Goal: Find contact information: Find contact information

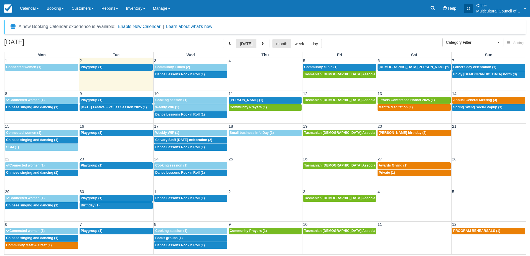
select select
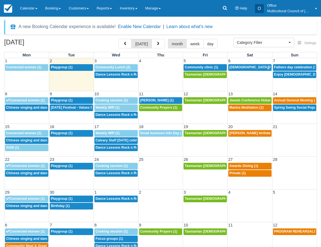
click at [303, 29] on div "A new Booking Calendar experience is available! Enable New Calendar | Learn abo…" at bounding box center [160, 27] width 312 height 14
click at [247, 66] on span "Prophets Mohammed’s birthday (1)" at bounding box center [274, 67] width 90 height 4
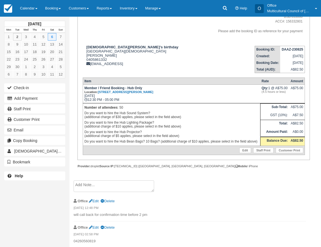
scroll to position [84, 0]
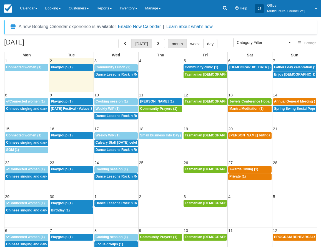
select select
click at [282, 68] on span "Fathers day celebration (1)" at bounding box center [295, 67] width 43 height 4
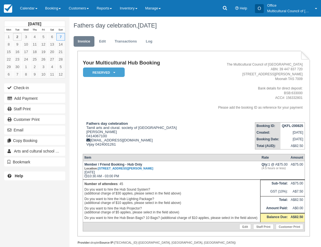
scroll to position [24, 0]
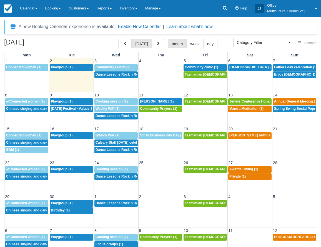
select select
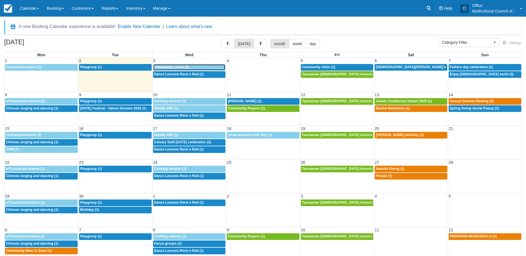
click at [174, 68] on span "Community Lunch (2)" at bounding box center [171, 67] width 35 height 4
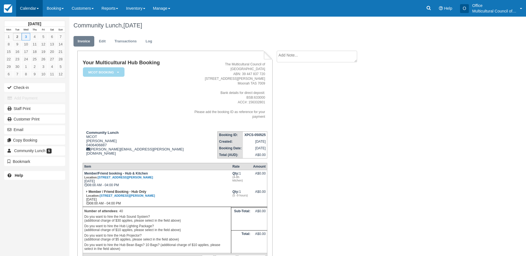
click at [33, 5] on link "Calendar" at bounding box center [29, 8] width 27 height 17
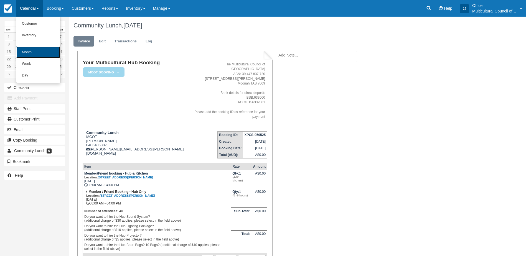
click at [42, 49] on link "Month" at bounding box center [38, 53] width 44 height 12
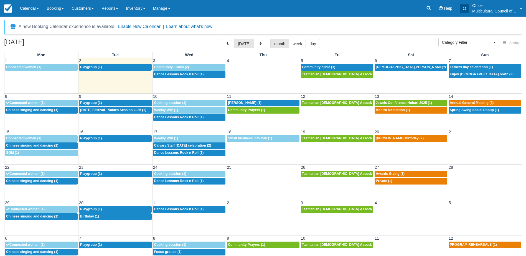
select select
click at [195, 67] on div "8a Community Lunch (2)" at bounding box center [189, 67] width 70 height 4
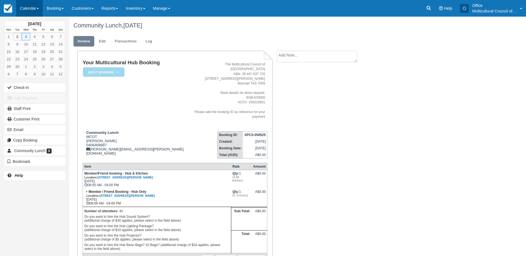
click at [26, 8] on link "Calendar" at bounding box center [29, 8] width 27 height 17
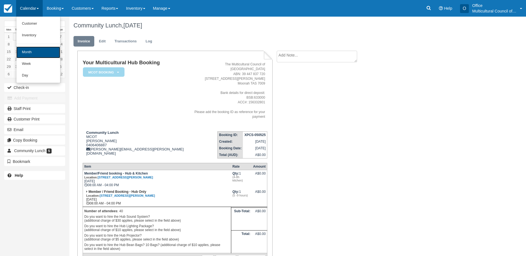
click at [41, 52] on link "Month" at bounding box center [38, 53] width 44 height 12
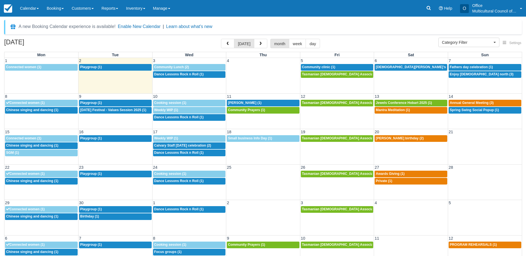
select select
click at [161, 66] on span "Community Lunch (2)" at bounding box center [171, 67] width 35 height 4
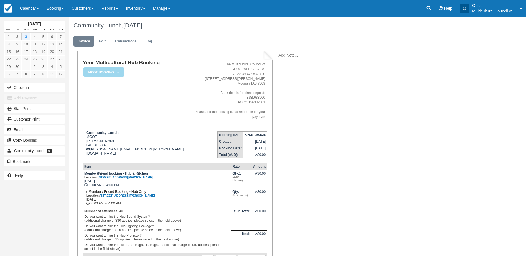
click at [391, 52] on div "Community Lunch, [DATE] Invoice Edit Transactions Log Your Multicultural Hub Bo…" at bounding box center [266, 153] width 395 height 272
click at [22, 7] on link "Calendar" at bounding box center [29, 8] width 27 height 17
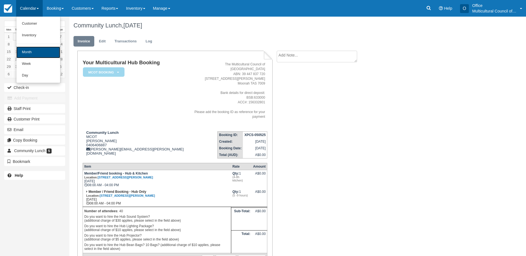
click at [53, 57] on link "Month" at bounding box center [38, 53] width 44 height 12
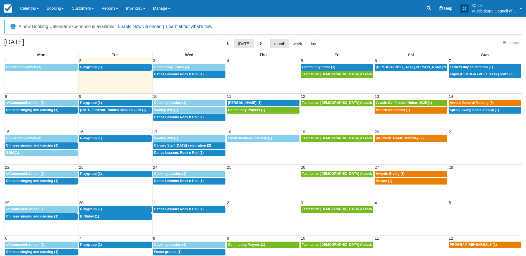
select select
click at [427, 8] on icon at bounding box center [429, 8] width 4 height 4
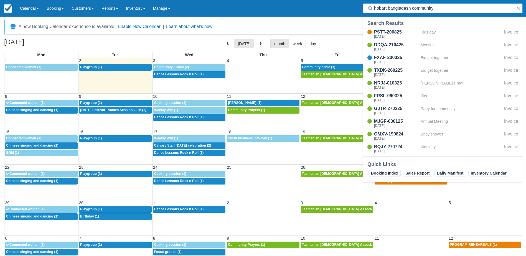
type input "hobart bangladesh community"
click at [438, 6] on input "hobart bangladesh community" at bounding box center [444, 8] width 140 height 10
click at [389, 35] on div "Sat Nov 8, 2025" at bounding box center [396, 36] width 44 height 3
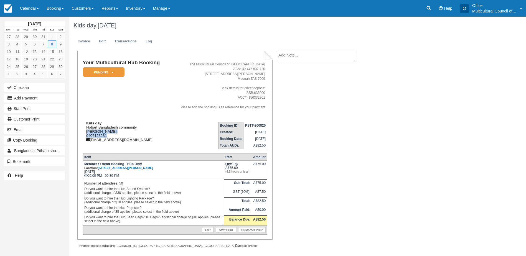
drag, startPoint x: 86, startPoint y: 131, endPoint x: 115, endPoint y: 135, distance: 29.7
click at [115, 135] on div "Kids day Hobart Bangladesh community KAMRUZZAMAN JUBO 0406128281 jubo_7070575@y…" at bounding box center [126, 131] width 86 height 21
copy div "KAMRUZZAMAN JUBO 0406128281"
click at [181, 26] on h1 "Kids day, November 08 2025" at bounding box center [266, 25] width 386 height 7
click at [28, 10] on link "Calendar" at bounding box center [29, 8] width 27 height 17
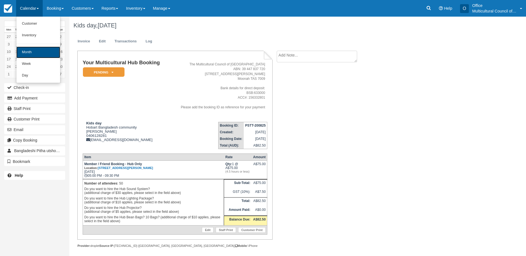
click at [42, 53] on link "Month" at bounding box center [38, 53] width 44 height 12
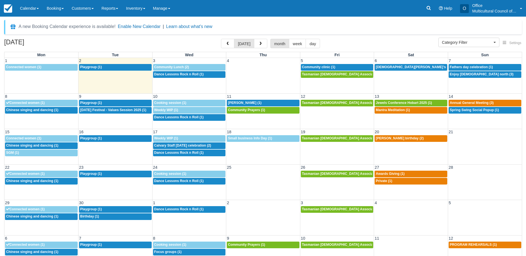
select select
click at [228, 47] on button "button" at bounding box center [227, 43] width 13 height 9
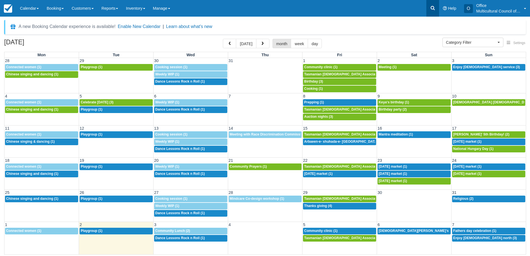
click at [429, 6] on link at bounding box center [433, 8] width 13 height 17
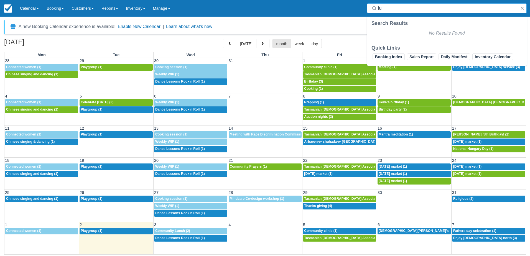
type input "l"
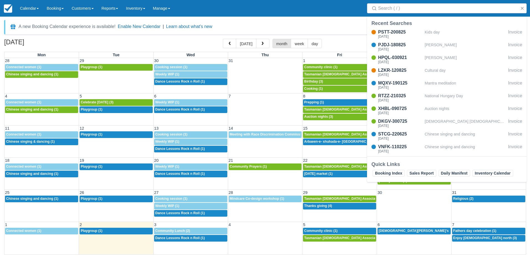
click at [322, 22] on div "A new Booking Calendar experience is available! Enable New Calendar | Learn abo…" at bounding box center [265, 27] width 522 height 14
click at [319, 22] on div "A new Booking Calendar experience is available! Enable New Calendar | Learn abo…" at bounding box center [265, 27] width 522 height 14
click at [522, 10] on button "button" at bounding box center [522, 8] width 7 height 7
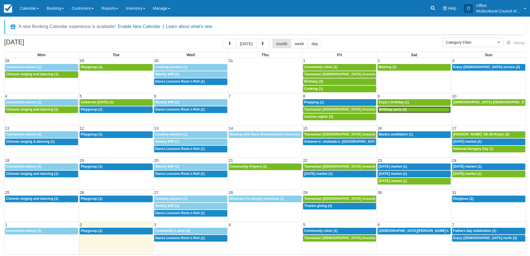
click at [395, 110] on span "Birthday party (2)" at bounding box center [393, 110] width 28 height 4
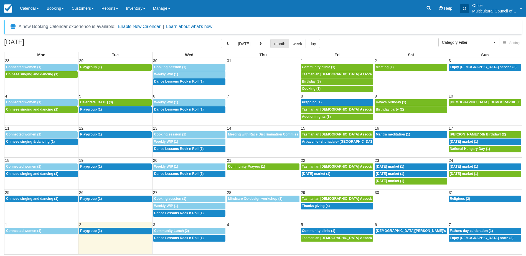
select select
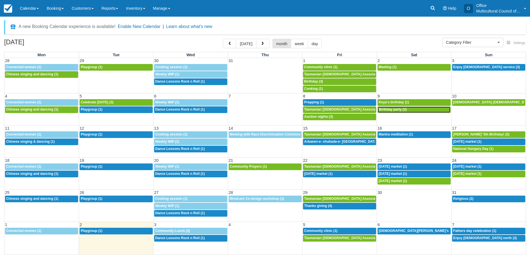
click at [396, 110] on span "Birthday party (2)" at bounding box center [393, 110] width 28 height 4
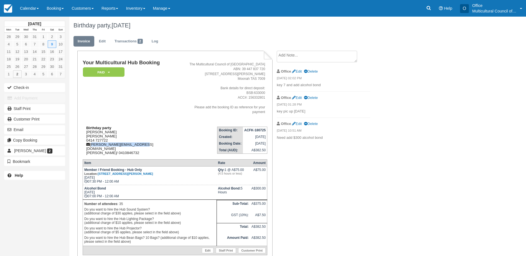
drag, startPoint x: 144, startPoint y: 141, endPoint x: 91, endPoint y: 141, distance: 52.4
click at [91, 141] on div "Birthday party [PERSON_NAME] [PERSON_NAME] 0414 727722 [PERSON_NAME][EMAIL_ADDR…" at bounding box center [132, 140] width 98 height 29
copy div "[PERSON_NAME][EMAIL_ADDRESS][DOMAIN_NAME]"
click at [286, 21] on div "Birthday party, August 09 2025" at bounding box center [266, 26] width 395 height 18
click at [25, 8] on link "Calendar" at bounding box center [29, 8] width 27 height 17
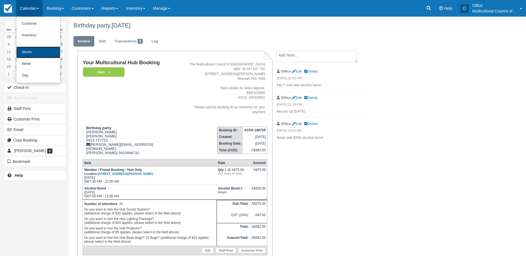
click at [44, 49] on link "Month" at bounding box center [38, 53] width 44 height 12
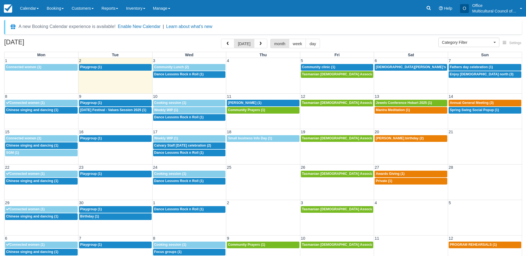
select select
click at [230, 44] on span "button" at bounding box center [228, 44] width 4 height 4
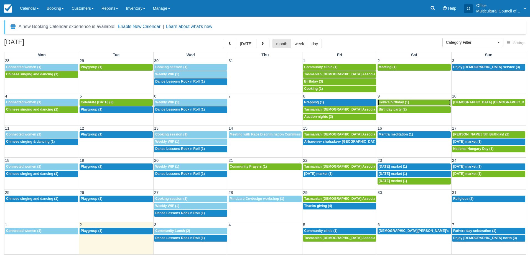
click at [391, 102] on span "Keya‘s birthday (1)" at bounding box center [394, 102] width 30 height 4
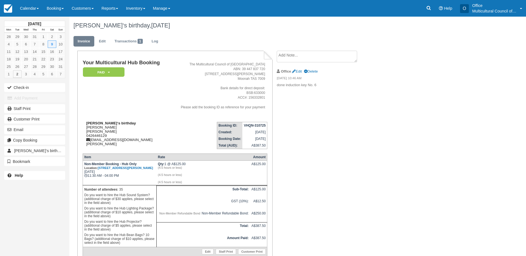
drag, startPoint x: 87, startPoint y: 127, endPoint x: 115, endPoint y: 129, distance: 28.1
click at [115, 129] on div "[PERSON_NAME]‘s birthday [PERSON_NAME] Buddhika Madhuwanthi 0426446129 [EMAIL_A…" at bounding box center [126, 133] width 86 height 25
drag, startPoint x: 115, startPoint y: 129, endPoint x: 92, endPoint y: 140, distance: 25.7
click at [92, 140] on div "[PERSON_NAME]‘s birthday [PERSON_NAME] Buddhika Madhuwanthi 0426446129 [EMAIL_A…" at bounding box center [126, 133] width 86 height 25
copy div "[EMAIL_ADDRESS][DOMAIN_NAME]"
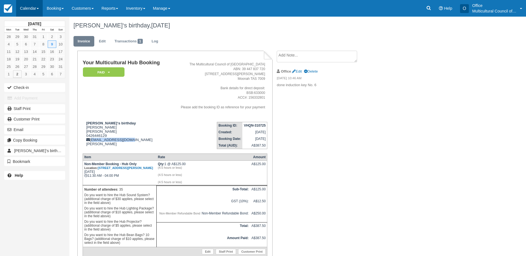
click at [28, 10] on link "Calendar" at bounding box center [29, 8] width 27 height 17
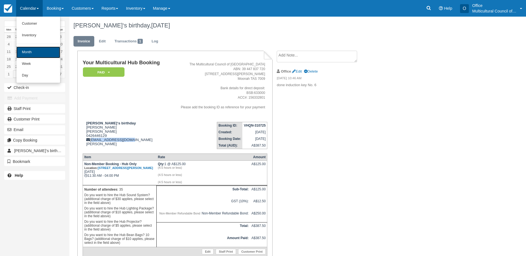
click at [41, 52] on link "Month" at bounding box center [38, 53] width 44 height 12
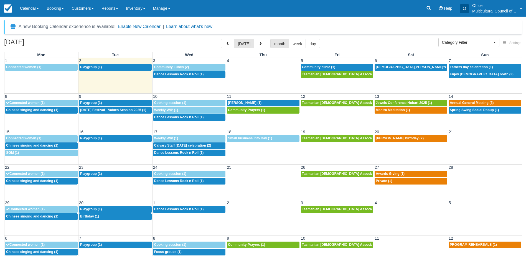
select select
click at [230, 45] on span "button" at bounding box center [228, 44] width 4 height 4
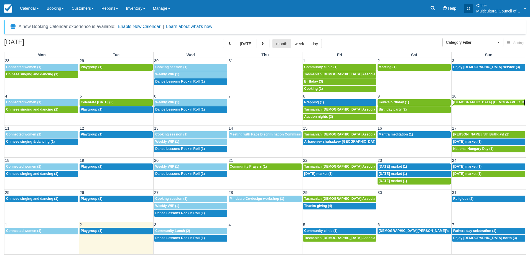
click at [476, 102] on span "Buddhist Vihara Tasmania (1)" at bounding box center [513, 102] width 121 height 4
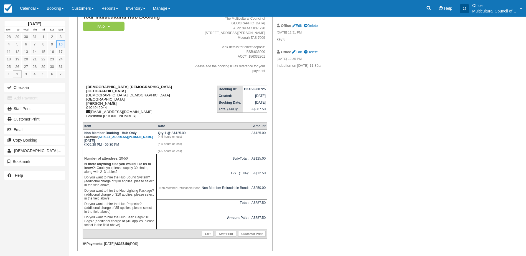
scroll to position [46, 0]
drag, startPoint x: 134, startPoint y: 94, endPoint x: 92, endPoint y: 95, distance: 42.2
click at [92, 95] on div "Buddhist Vihara Tasmania Buddhist Vihara Tasmania Chamath Perera 0404942044 123…" at bounding box center [137, 101] width 108 height 33
copy div "123cmp456@gmail.com"
click at [23, 10] on link "Calendar" at bounding box center [29, 8] width 27 height 17
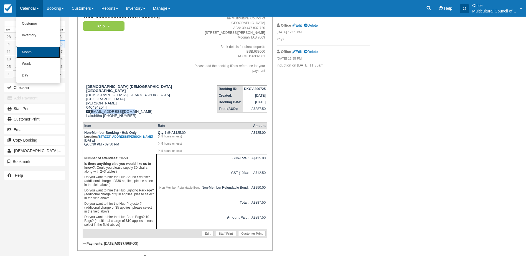
click at [33, 52] on link "Month" at bounding box center [38, 53] width 44 height 12
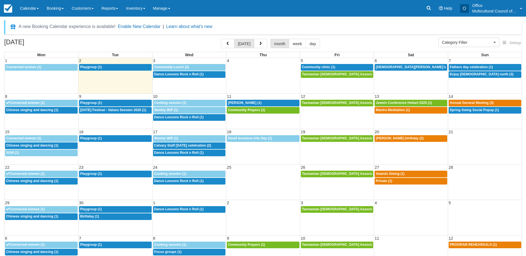
select select
click at [228, 46] on button "button" at bounding box center [227, 43] width 13 height 9
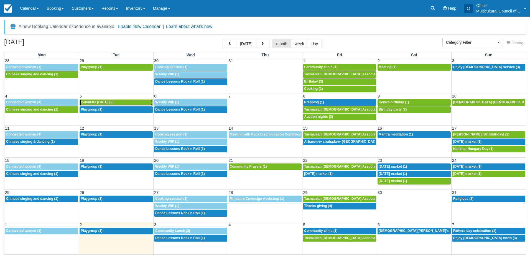
click at [104, 102] on span "Celebrate victory day (3)" at bounding box center [97, 102] width 33 height 4
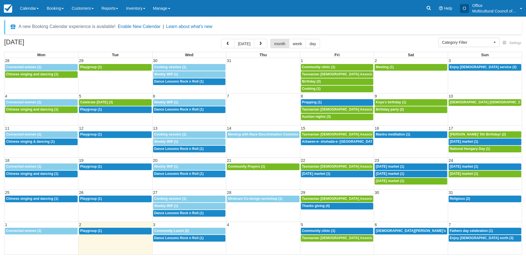
select select
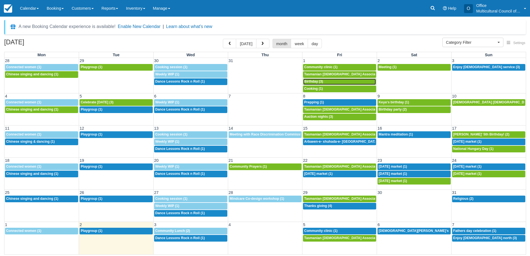
click at [330, 82] on div "5p Birthday (3)" at bounding box center [339, 82] width 71 height 4
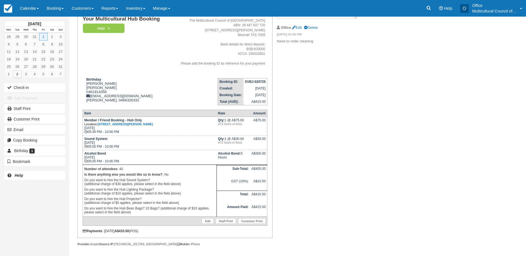
scroll to position [46, 0]
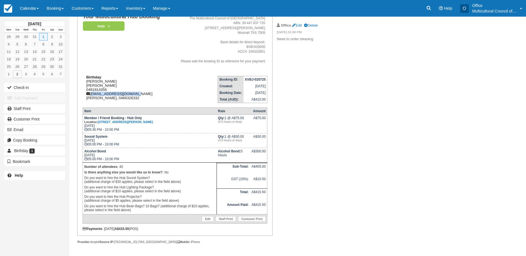
drag, startPoint x: 142, startPoint y: 95, endPoint x: 92, endPoint y: 94, distance: 50.2
click at [92, 94] on div "Birthday [PERSON_NAME] [PERSON_NAME] 0481814356 [EMAIL_ADDRESS][DOMAIN_NAME] [P…" at bounding box center [126, 87] width 86 height 25
copy div "[EMAIL_ADDRESS][DOMAIN_NAME]"
click at [24, 8] on link "Calendar" at bounding box center [29, 8] width 27 height 17
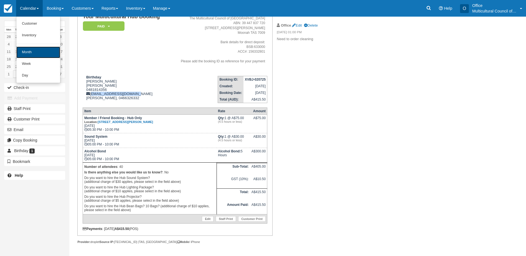
click at [35, 52] on link "Month" at bounding box center [38, 53] width 44 height 12
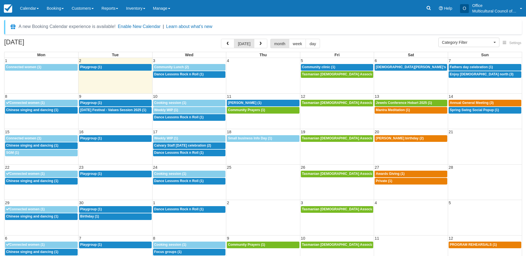
select select
click at [227, 44] on span "button" at bounding box center [228, 44] width 4 height 4
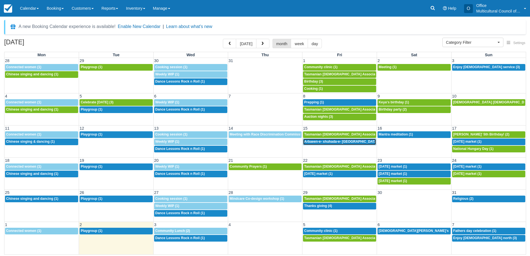
click at [343, 141] on span "Arbaeen-e- shuhada-e- [GEOGRAPHIC_DATA] (1)" at bounding box center [343, 142] width 79 height 4
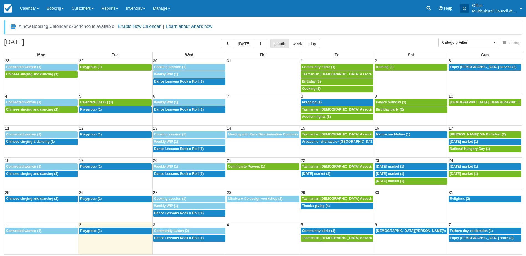
select select
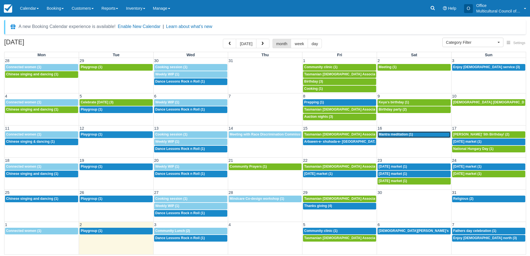
click at [396, 134] on span "Mantra meditation (1)" at bounding box center [396, 135] width 34 height 4
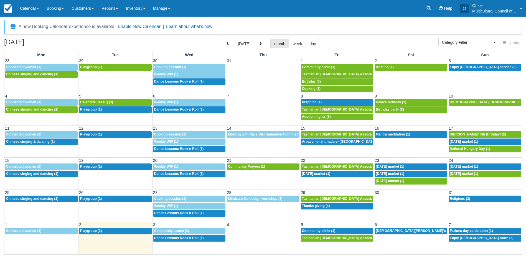
select select
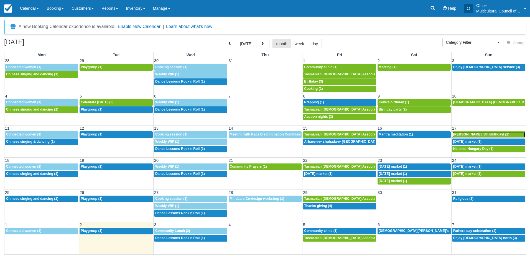
click at [463, 135] on span "Jannis' 5th Birthday! (2)" at bounding box center [481, 135] width 56 height 4
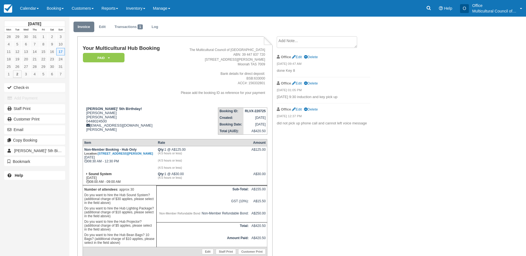
scroll to position [28, 0]
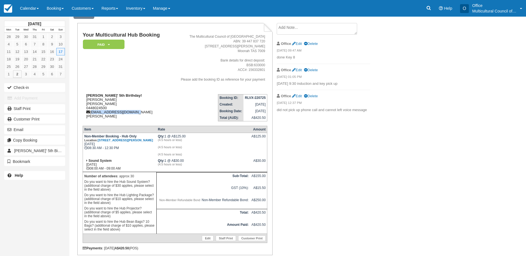
drag, startPoint x: 134, startPoint y: 111, endPoint x: 91, endPoint y: 113, distance: 43.3
click at [91, 113] on div "Jannis' 5th Birthday! Luke Andree Luke Andree 0448024500 luke@sonnenwine.com.au…" at bounding box center [126, 105] width 86 height 25
copy div "luke@sonnenwine.com.au"
click at [24, 11] on link "Calendar" at bounding box center [29, 8] width 27 height 17
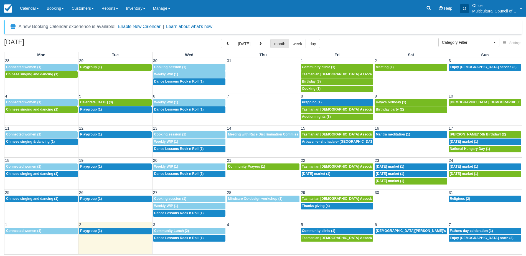
select select
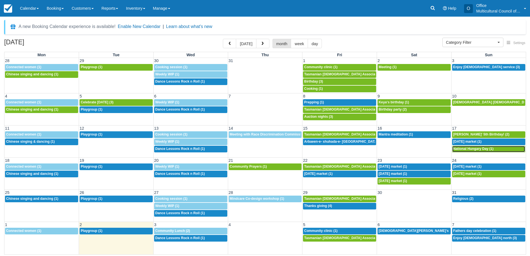
click at [463, 148] on span "National Hungary Day (1)" at bounding box center [473, 149] width 40 height 4
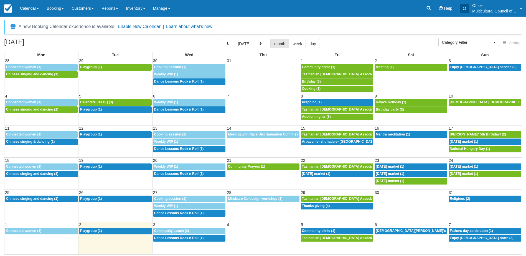
select select
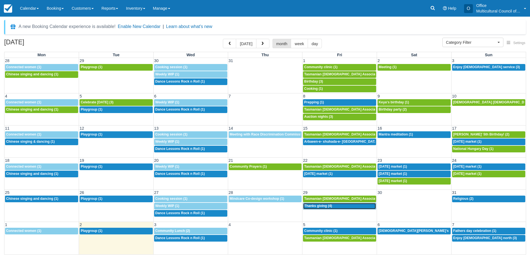
click at [332, 205] on span "Thanks giving (4)" at bounding box center [318, 206] width 28 height 4
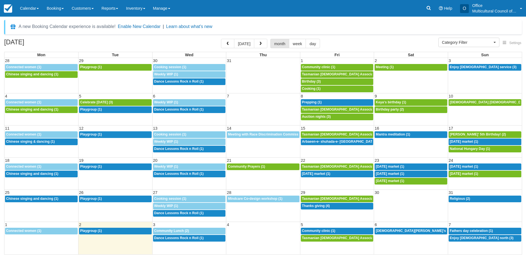
select select
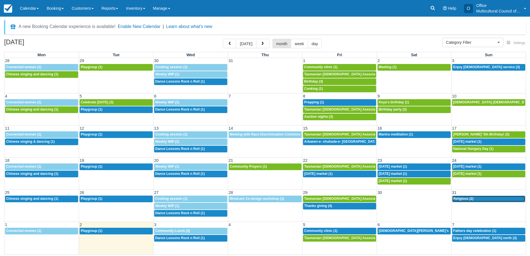
click at [463, 199] on span "Religious (2)" at bounding box center [463, 199] width 20 height 4
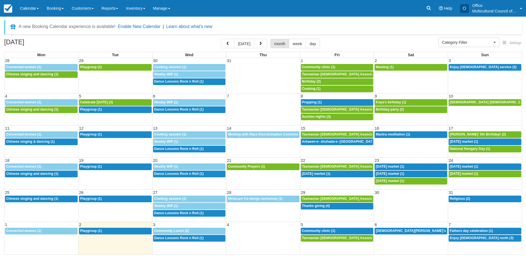
select select
